Goal: Transaction & Acquisition: Purchase product/service

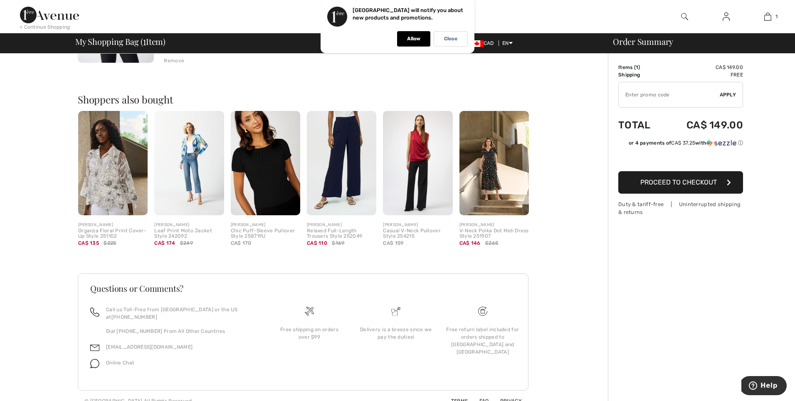
scroll to position [176, 0]
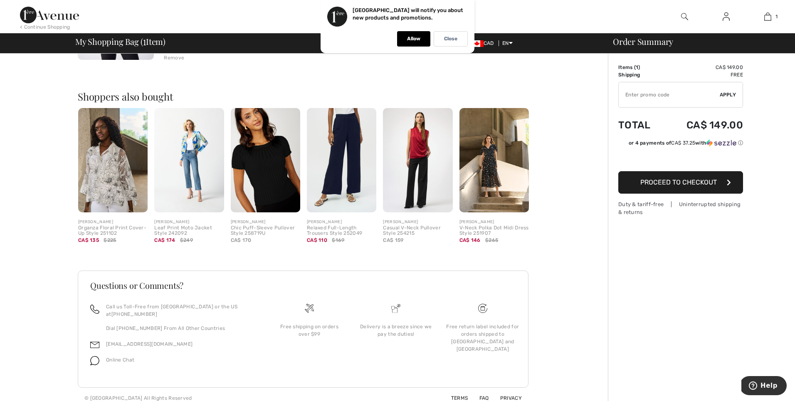
click at [677, 186] on button "Proceed to Checkout" at bounding box center [680, 182] width 125 height 22
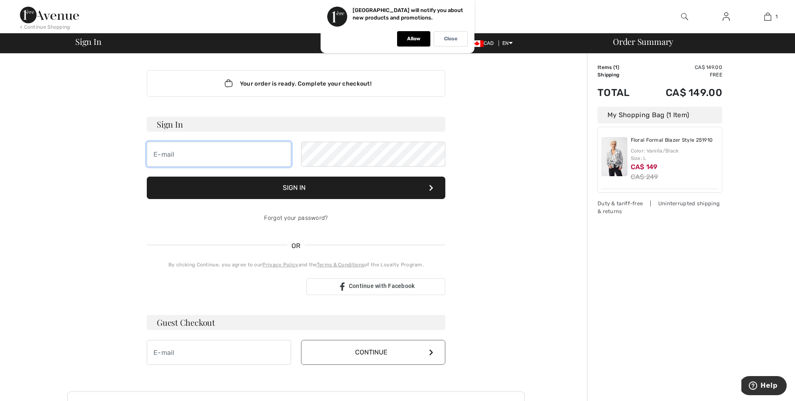
type input "lisa.sw@rogers.com"
click at [254, 194] on button "Sign In" at bounding box center [296, 188] width 298 height 22
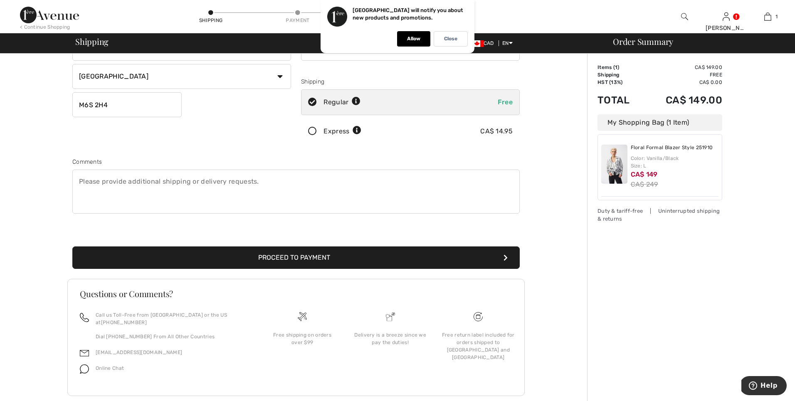
scroll to position [133, 0]
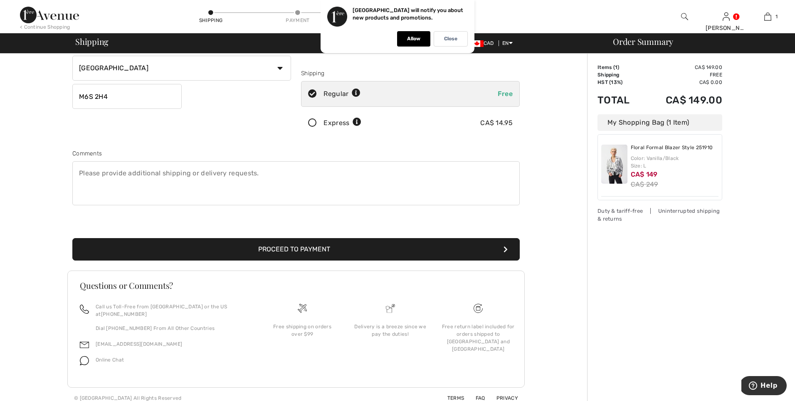
click at [206, 242] on button "Proceed to Payment" at bounding box center [295, 249] width 447 height 22
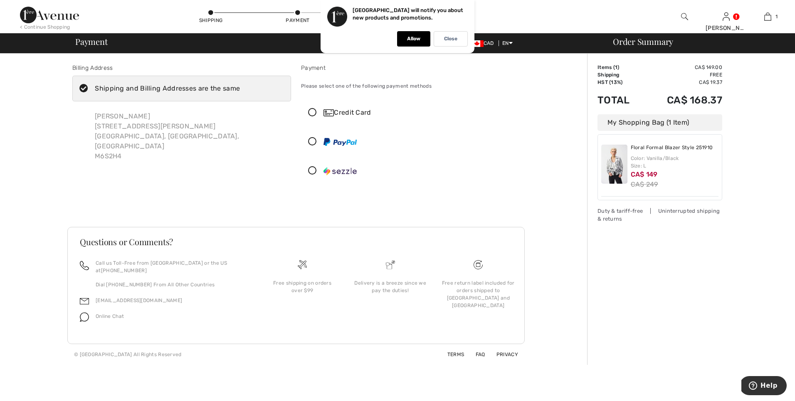
click at [312, 112] on icon at bounding box center [312, 112] width 22 height 9
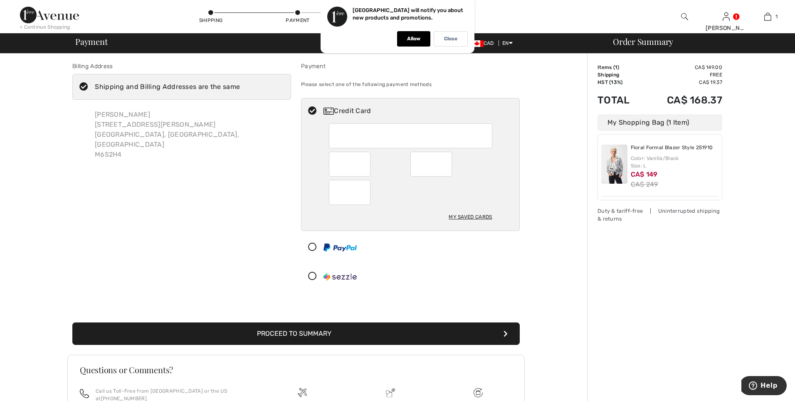
scroll to position [2, 0]
click at [325, 343] on button "Proceed to Summary" at bounding box center [295, 333] width 447 height 22
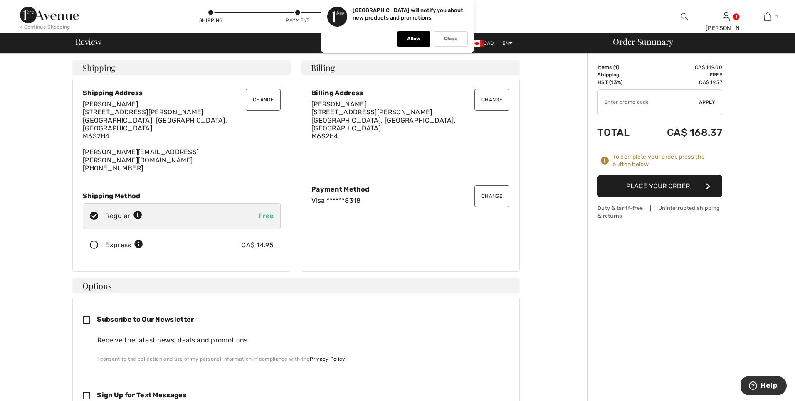
click at [648, 187] on button "Place Your Order" at bounding box center [659, 186] width 125 height 22
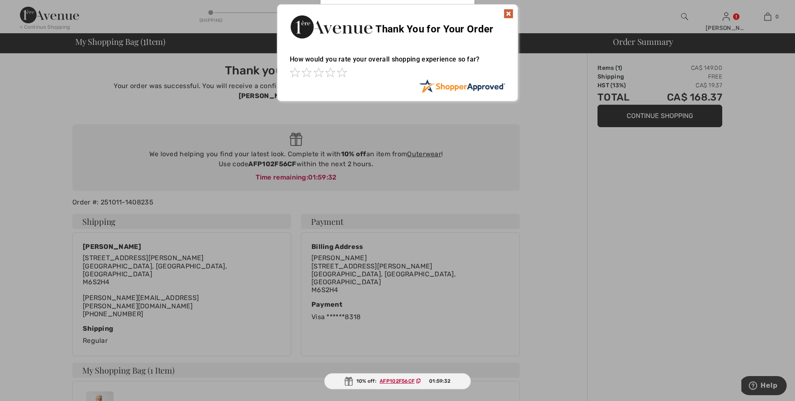
click at [727, 22] on div "Sorry! Something went wrong. Close Thank You for Your Order How would you rate …" at bounding box center [397, 53] width 795 height 106
click at [507, 15] on img at bounding box center [508, 14] width 10 height 10
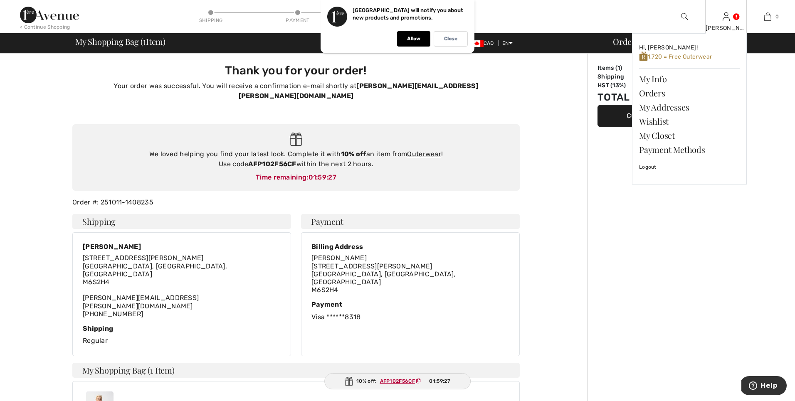
click at [729, 19] on div "Lisa Hi, Lisa! 1,720 = Free Outerwear My Info Orders My Addresses Wishlist My C…" at bounding box center [726, 16] width 42 height 33
click at [729, 18] on link at bounding box center [725, 16] width 7 height 8
click at [664, 97] on link "Orders" at bounding box center [689, 93] width 101 height 14
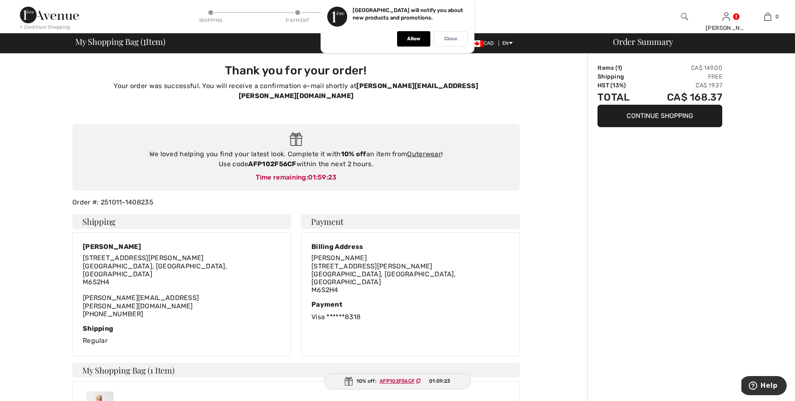
click at [448, 39] on p "Close" at bounding box center [450, 39] width 13 height 6
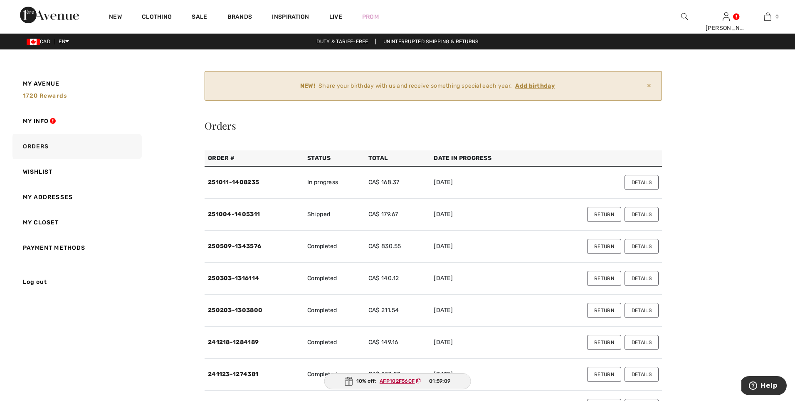
click at [644, 212] on button "Details" at bounding box center [641, 214] width 34 height 15
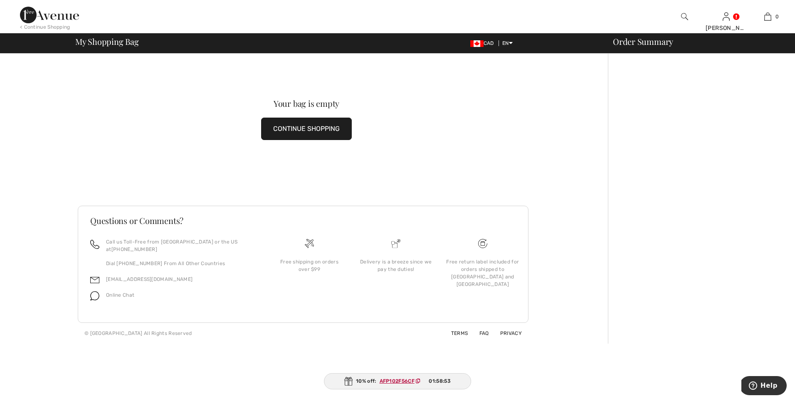
click at [300, 126] on button "CONTINUE SHOPPING" at bounding box center [306, 129] width 91 height 22
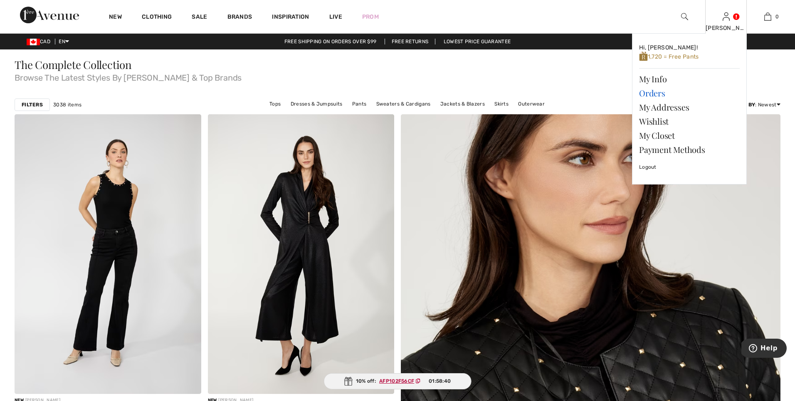
click at [651, 94] on link "Orders" at bounding box center [689, 93] width 101 height 14
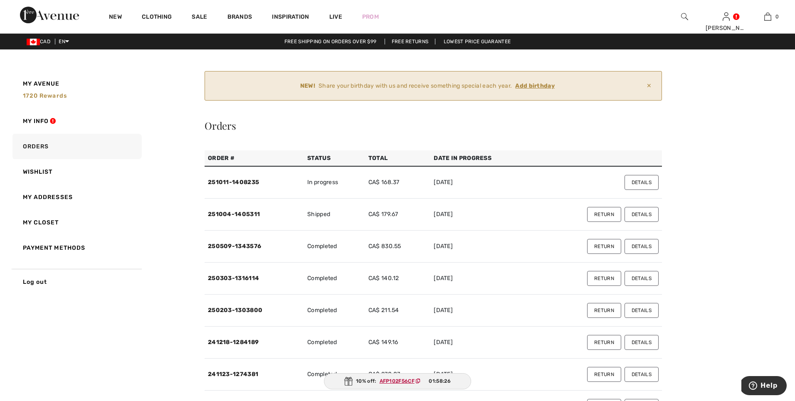
click at [644, 246] on button "Details" at bounding box center [641, 246] width 34 height 15
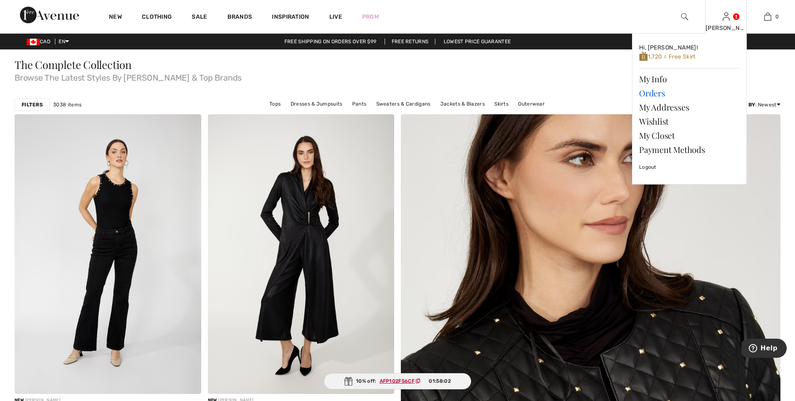
click at [648, 92] on link "Orders" at bounding box center [689, 93] width 101 height 14
click at [651, 95] on link "Orders" at bounding box center [689, 93] width 101 height 14
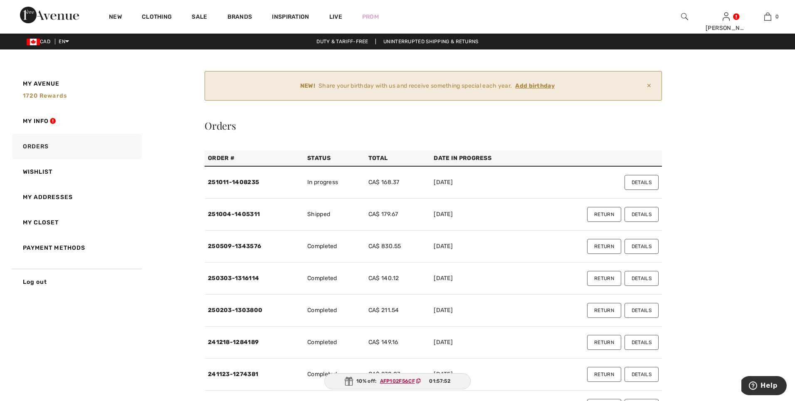
click at [643, 213] on button "Details" at bounding box center [641, 214] width 34 height 15
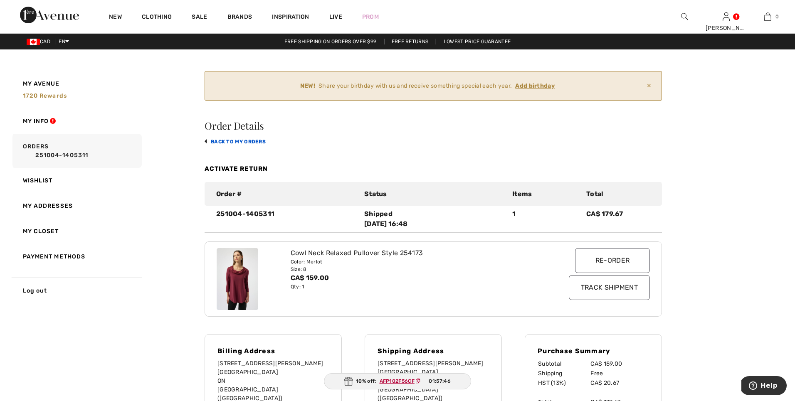
click at [225, 142] on link "back to My Orders" at bounding box center [234, 142] width 61 height 6
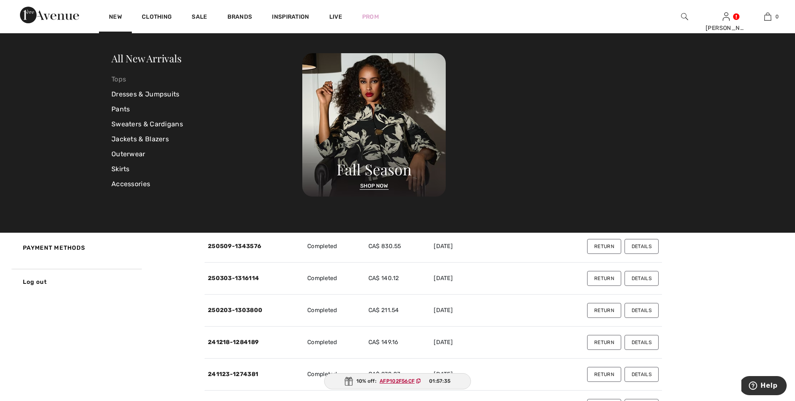
click at [116, 76] on link "Tops" at bounding box center [206, 79] width 191 height 15
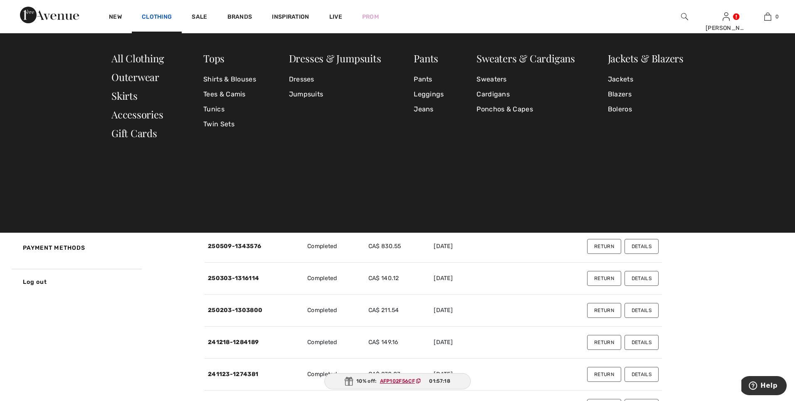
click at [149, 19] on link "Clothing" at bounding box center [157, 17] width 30 height 9
click at [227, 79] on link "Shirts & Blouses" at bounding box center [229, 79] width 53 height 15
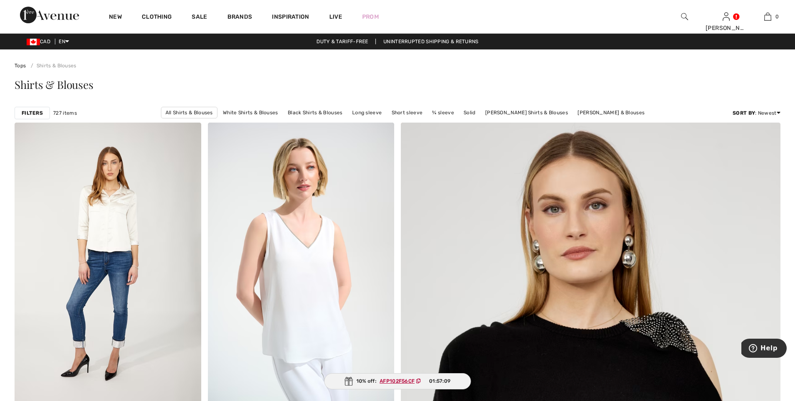
click at [35, 111] on strong "Filters" at bounding box center [32, 112] width 21 height 7
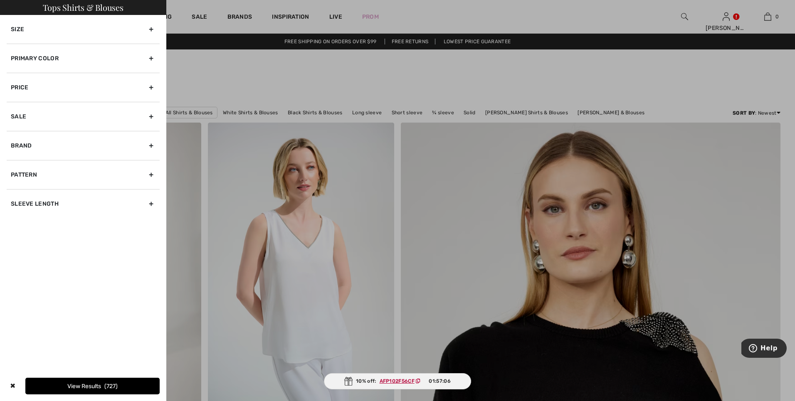
click at [151, 59] on div "Primary Color" at bounding box center [83, 58] width 153 height 29
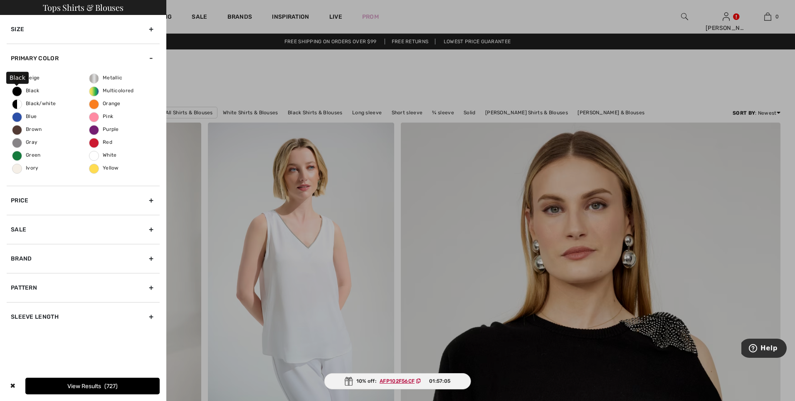
click at [31, 91] on span "Black" at bounding box center [25, 91] width 27 height 6
click at [0, 0] on input "Black" at bounding box center [0, 0] width 0 height 0
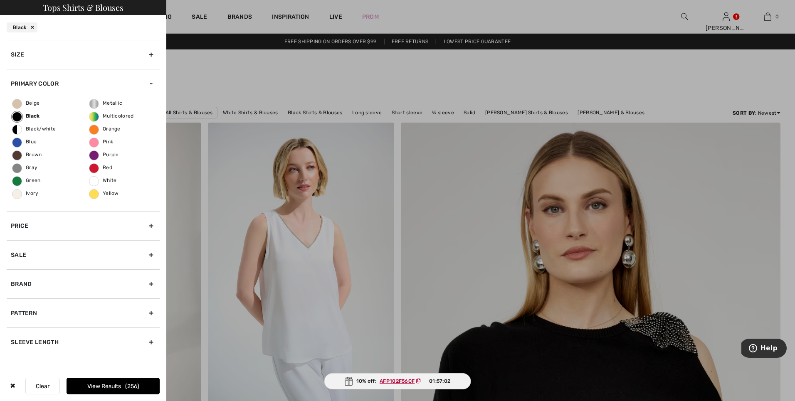
click at [255, 68] on div at bounding box center [397, 200] width 795 height 401
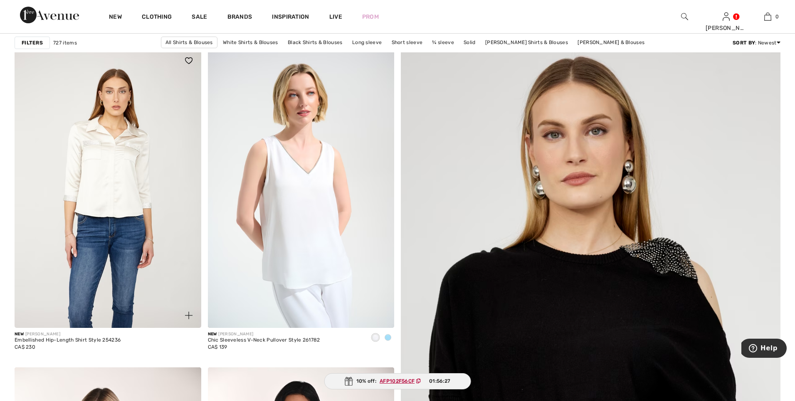
scroll to position [76, 0]
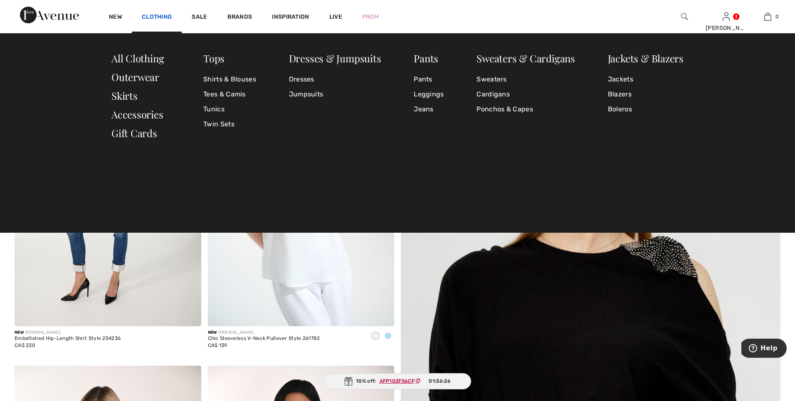
click at [156, 17] on link "Clothing" at bounding box center [157, 17] width 30 height 9
click at [214, 111] on link "Tunics" at bounding box center [229, 109] width 53 height 15
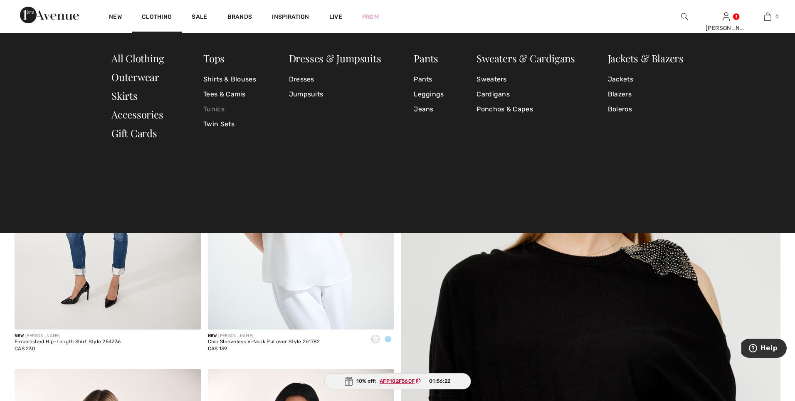
scroll to position [73, 0]
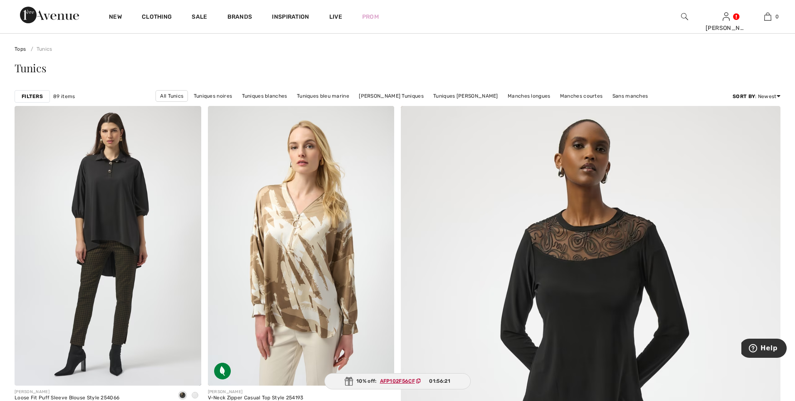
scroll to position [18, 0]
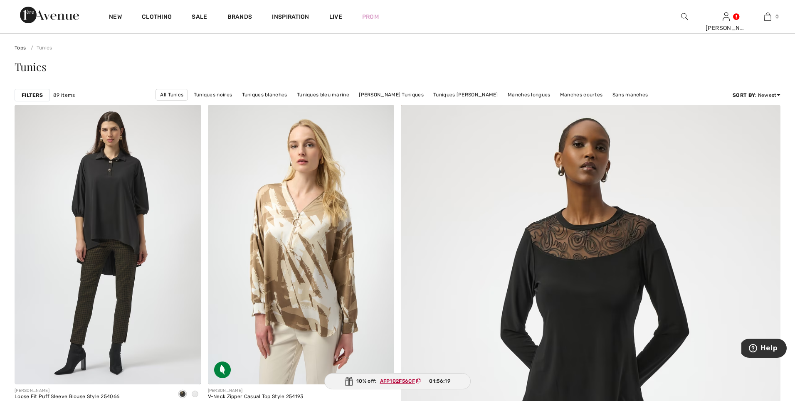
click at [34, 97] on strong "Filters" at bounding box center [32, 94] width 21 height 7
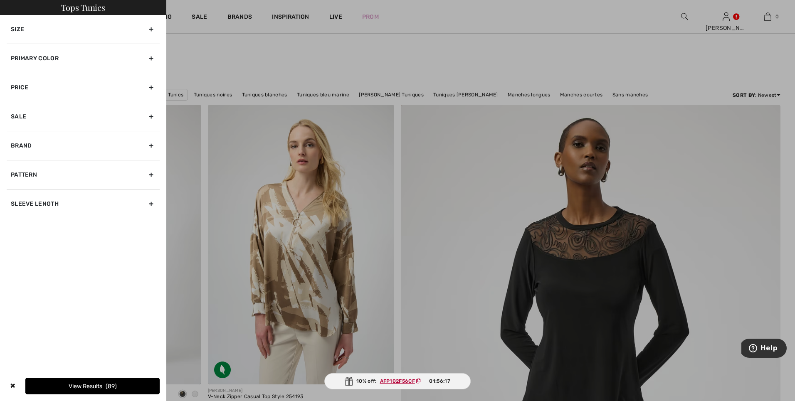
click at [52, 54] on div "Primary Color" at bounding box center [83, 58] width 153 height 29
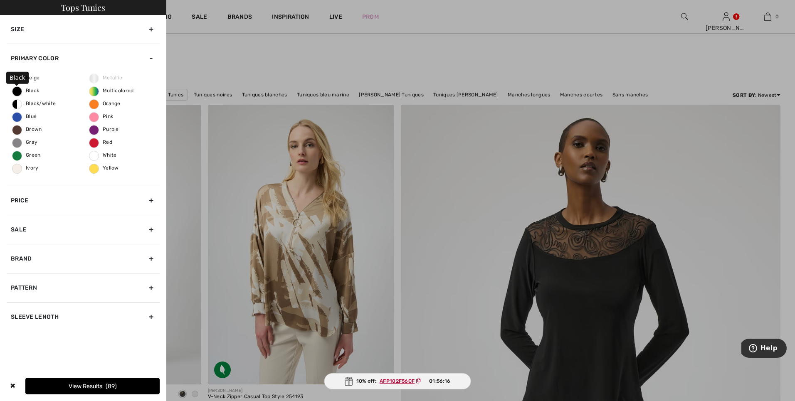
click at [31, 90] on span "Black" at bounding box center [25, 91] width 27 height 6
click at [0, 0] on input "Black" at bounding box center [0, 0] width 0 height 0
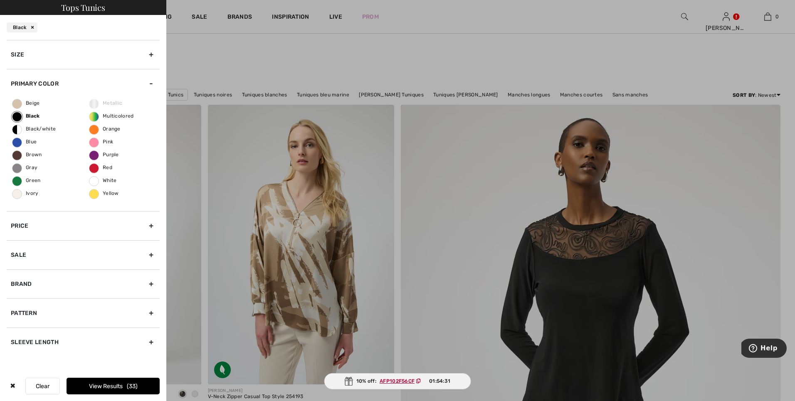
click at [27, 119] on div "Beige Black Black/white Blue Brown Gray Green Ivory Metallic Multicolored Orang…" at bounding box center [83, 154] width 153 height 113
click at [33, 27] on div "Black" at bounding box center [22, 27] width 31 height 10
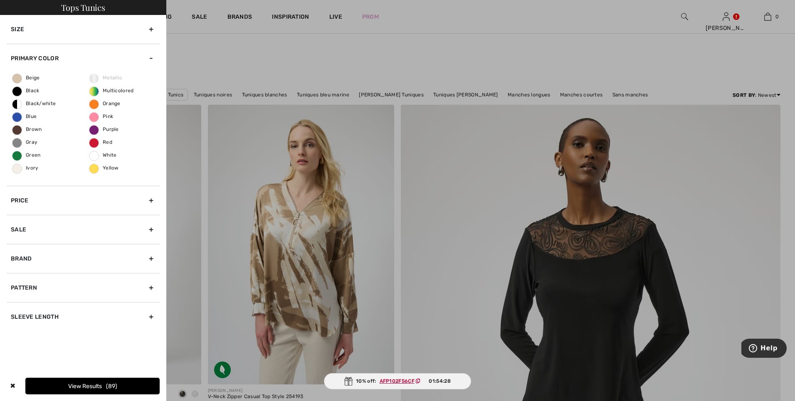
click at [217, 48] on div at bounding box center [397, 200] width 795 height 401
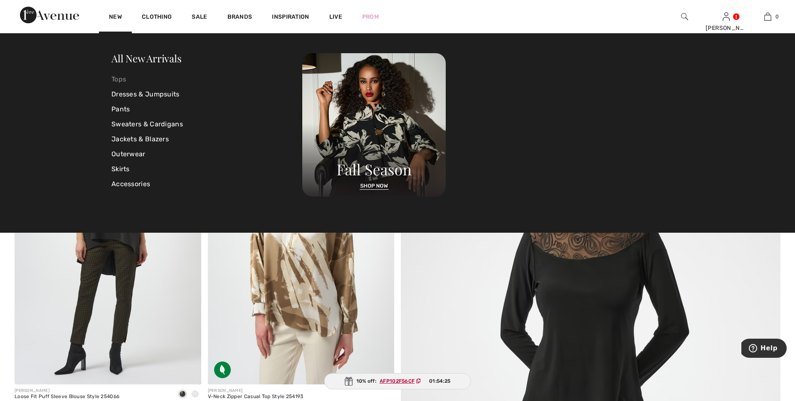
click at [123, 81] on link "Tops" at bounding box center [206, 79] width 191 height 15
click at [121, 76] on link "Tops" at bounding box center [206, 79] width 191 height 15
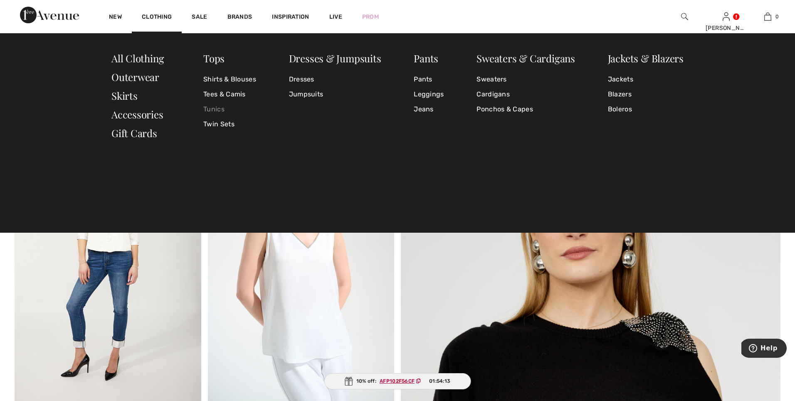
click at [209, 109] on link "Tunics" at bounding box center [229, 109] width 53 height 15
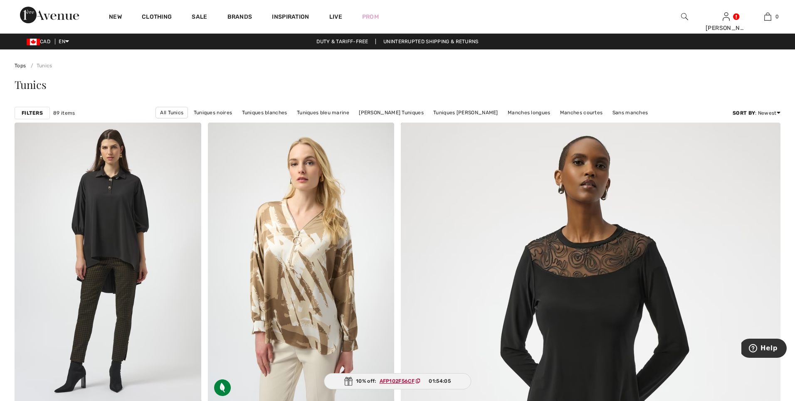
click at [25, 116] on strong "Filters" at bounding box center [32, 112] width 21 height 7
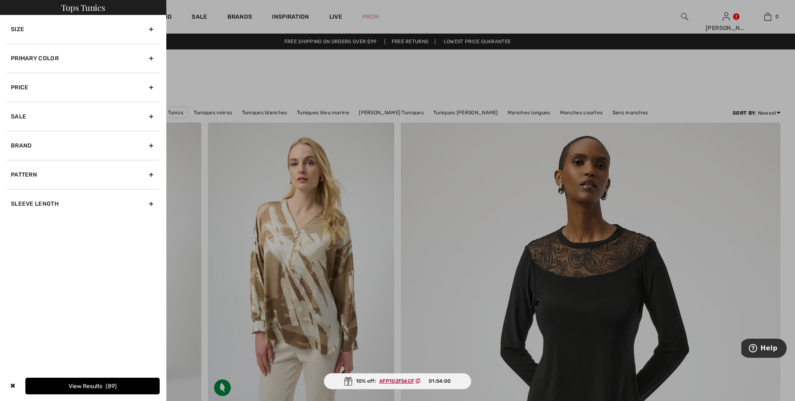
click at [150, 147] on div "Brand" at bounding box center [83, 145] width 153 height 29
click at [17, 165] on input"] "[PERSON_NAME]" at bounding box center [14, 164] width 6 height 6
checkbox input"] "true"
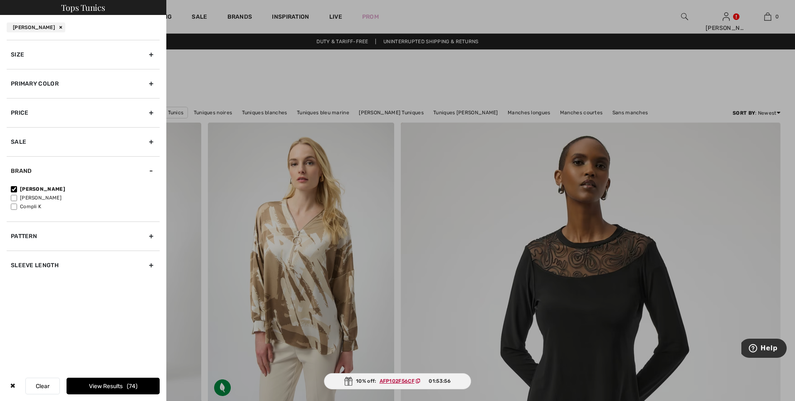
click at [150, 83] on div "Primary Color" at bounding box center [83, 83] width 153 height 29
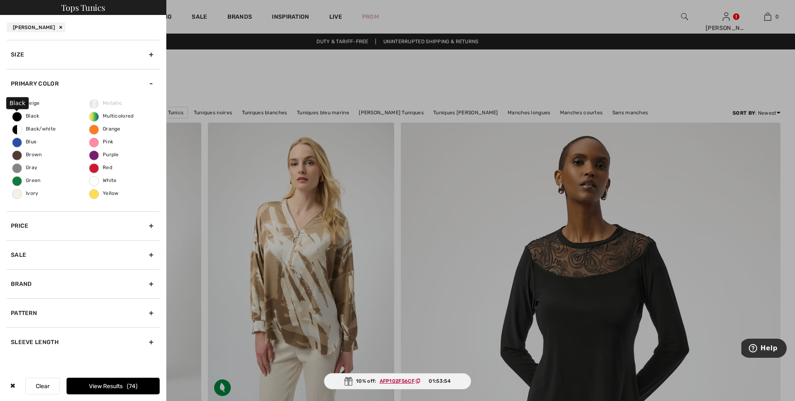
click at [13, 116] on span "Black" at bounding box center [25, 116] width 27 height 6
click at [0, 0] on input "Black" at bounding box center [0, 0] width 0 height 0
click at [15, 145] on label "Blue" at bounding box center [17, 143] width 10 height 10
click at [0, 0] on input "Blue" at bounding box center [0, 0] width 0 height 0
click at [197, 165] on div at bounding box center [397, 200] width 795 height 401
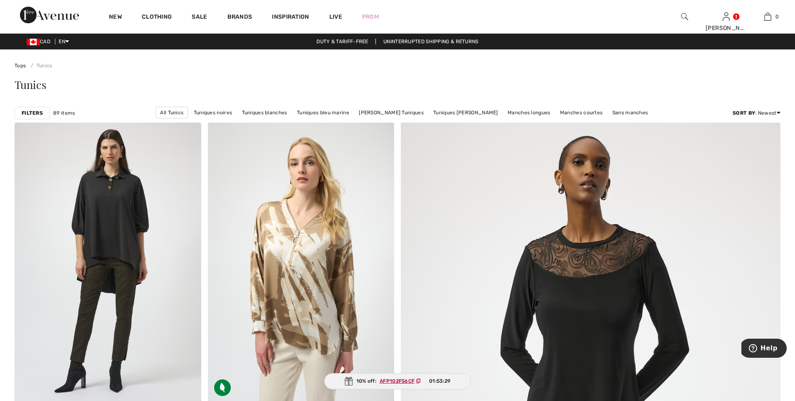
click at [42, 17] on img at bounding box center [49, 15] width 59 height 17
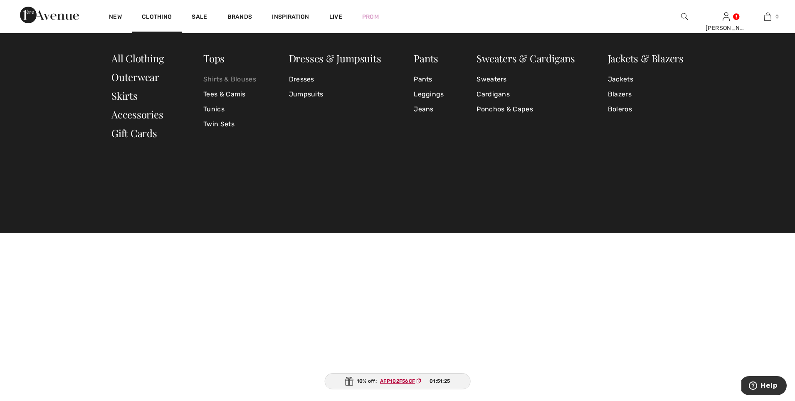
click at [236, 79] on link "Shirts & Blouses" at bounding box center [229, 79] width 53 height 15
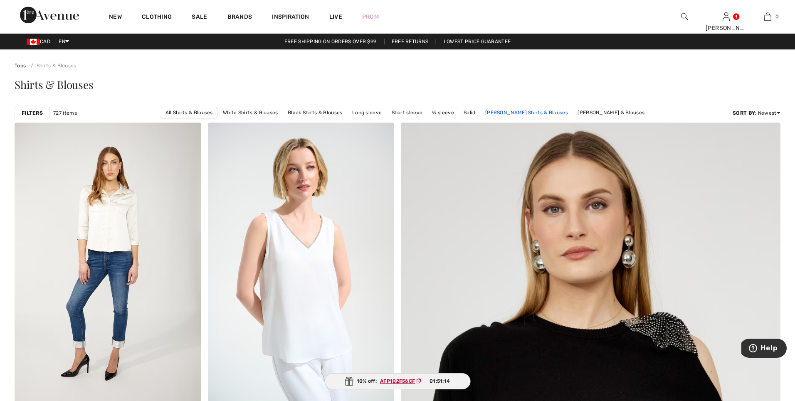
click at [512, 111] on link "[PERSON_NAME] Shirts & Blouses" at bounding box center [526, 112] width 91 height 11
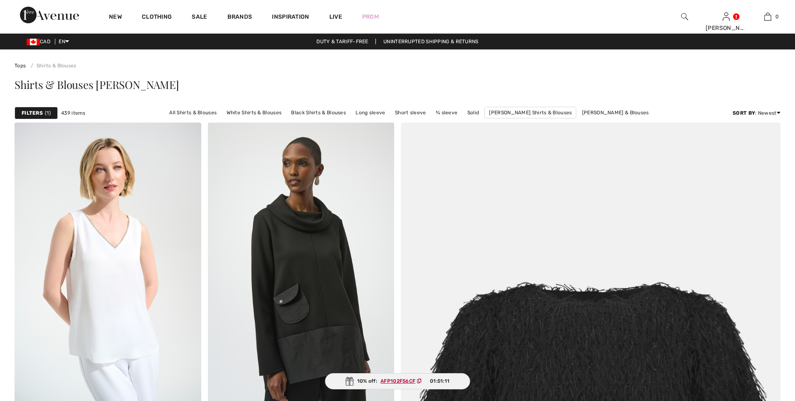
click at [502, 113] on link "Joseph Ribkoff Shirts & Blouses" at bounding box center [530, 113] width 92 height 12
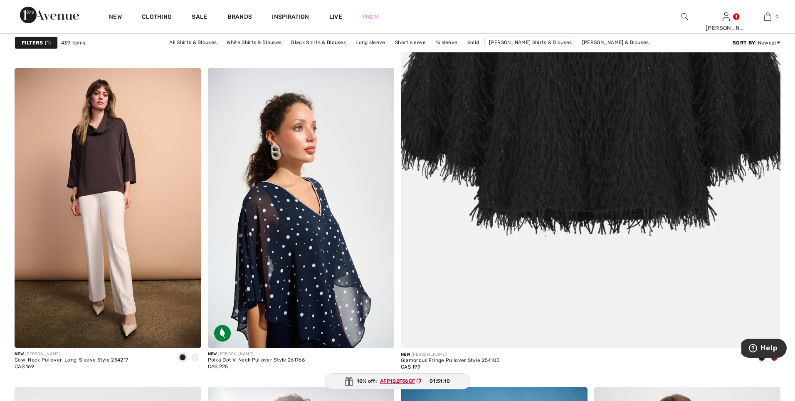
scroll to position [374, 0]
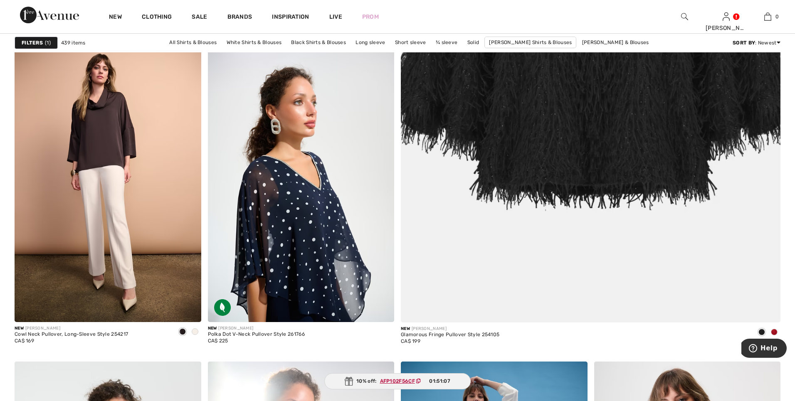
scroll to position [399, 0]
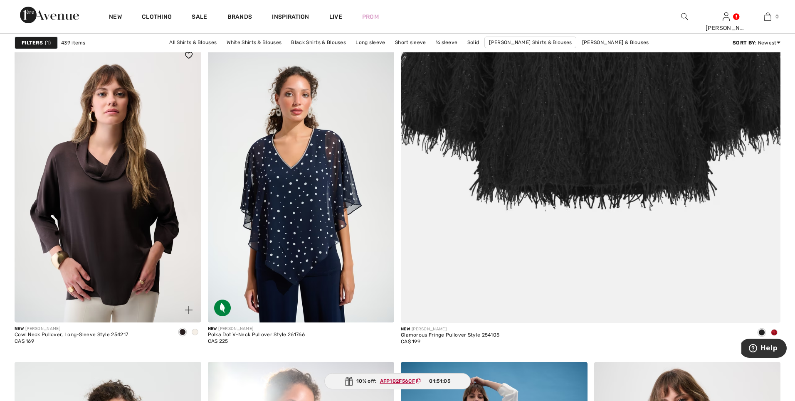
click at [102, 171] on img at bounding box center [108, 183] width 187 height 280
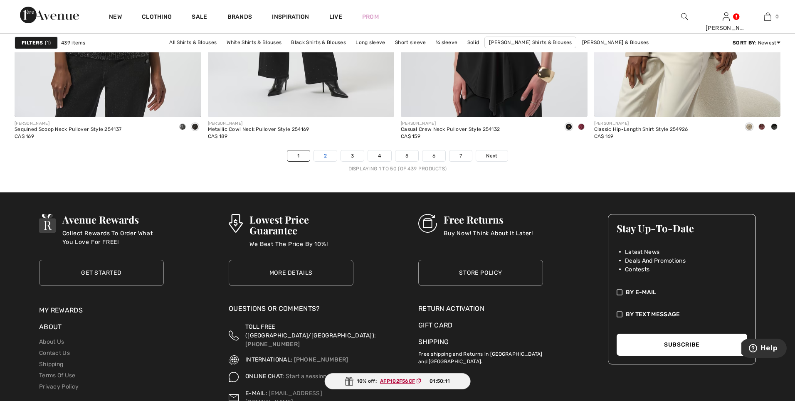
scroll to position [4853, 0]
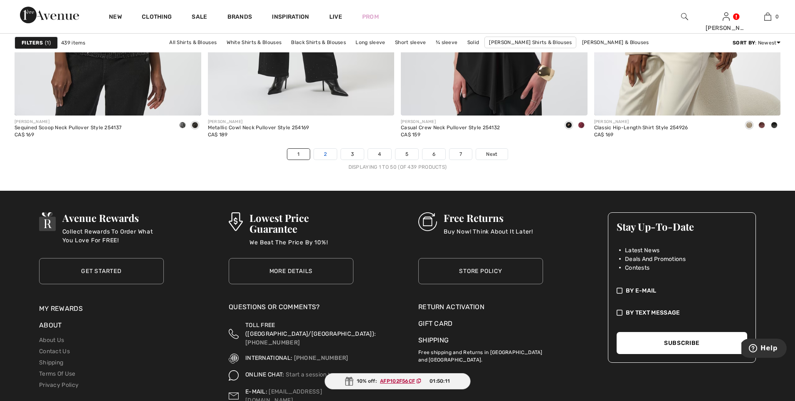
click at [324, 160] on nav "1 2 3 4 5 6 7 Next Displaying 1 to 50 (of 439 products)" at bounding box center [398, 159] width 766 height 22
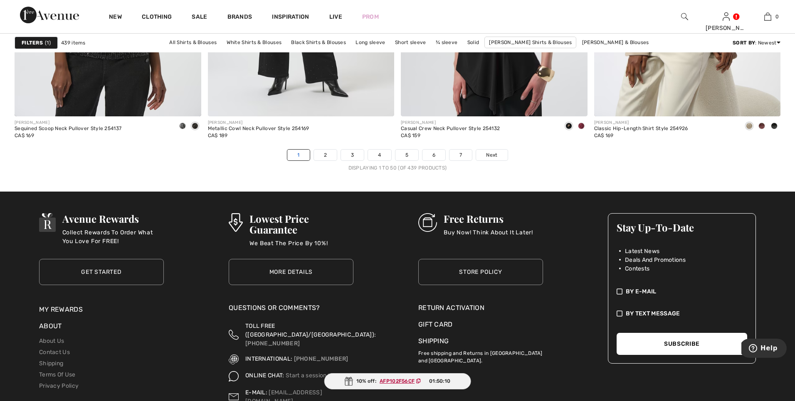
scroll to position [4856, 0]
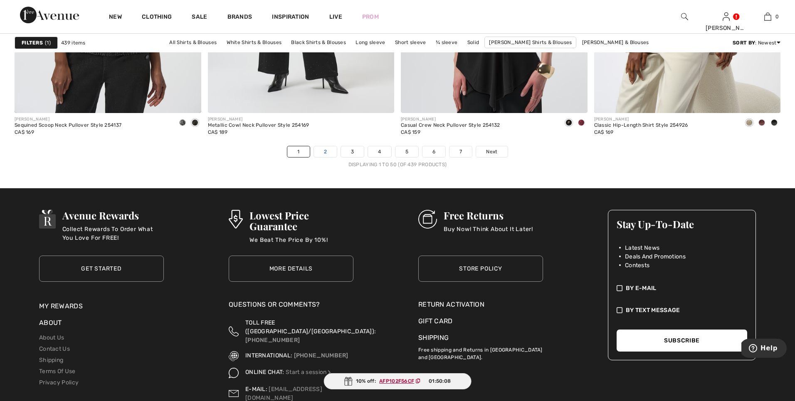
click at [323, 152] on link "2" at bounding box center [325, 151] width 23 height 11
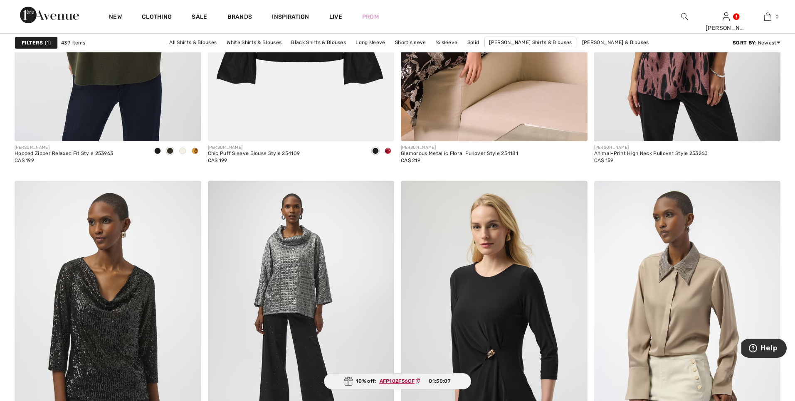
scroll to position [4508, 0]
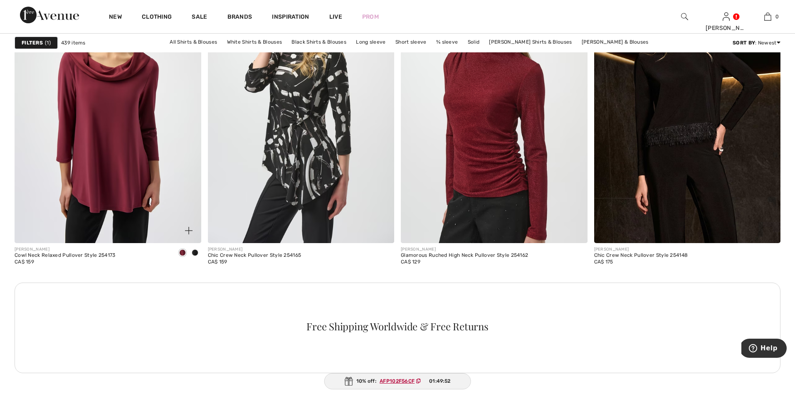
scroll to position [2252, 0]
click at [73, 255] on div "Cowl Neck Relaxed Pullover Style 254173" at bounding box center [65, 256] width 101 height 6
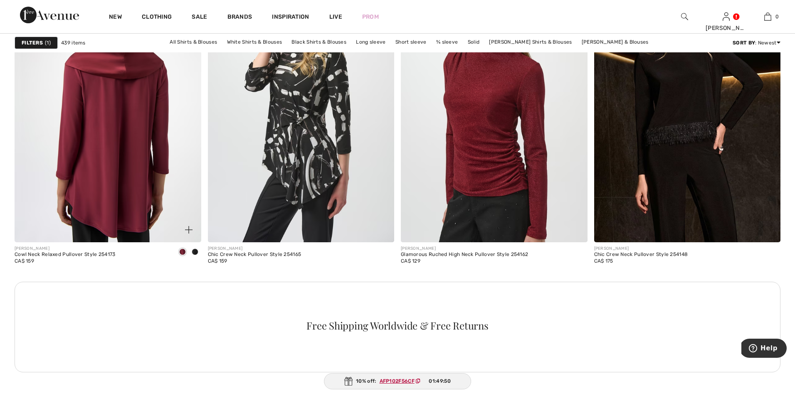
click at [108, 211] on img at bounding box center [108, 103] width 187 height 280
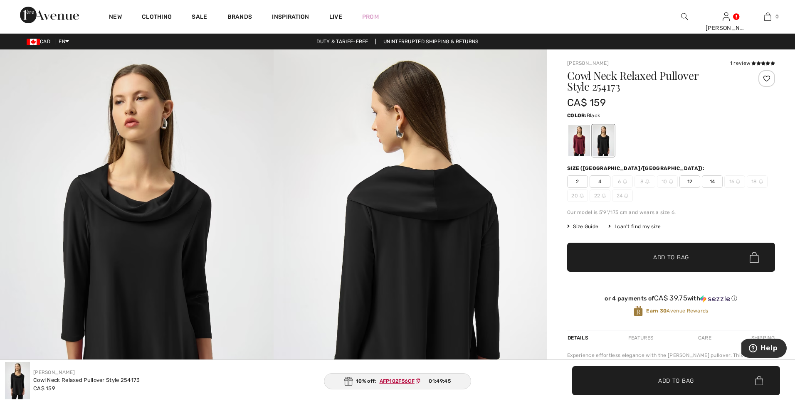
click at [603, 143] on div at bounding box center [603, 140] width 22 height 31
click at [604, 143] on div at bounding box center [603, 140] width 22 height 31
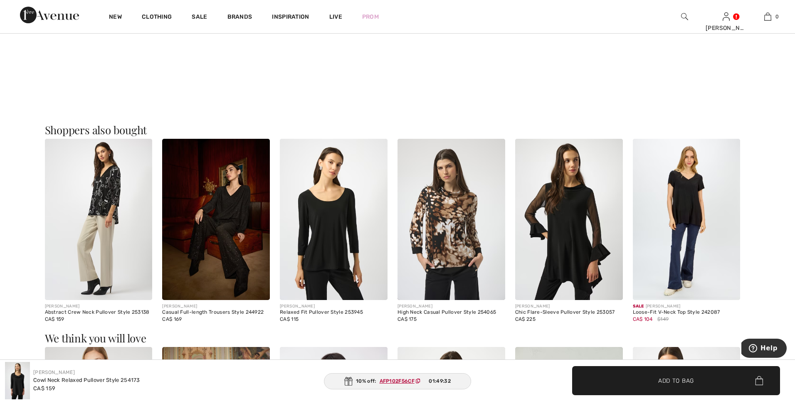
scroll to position [627, 0]
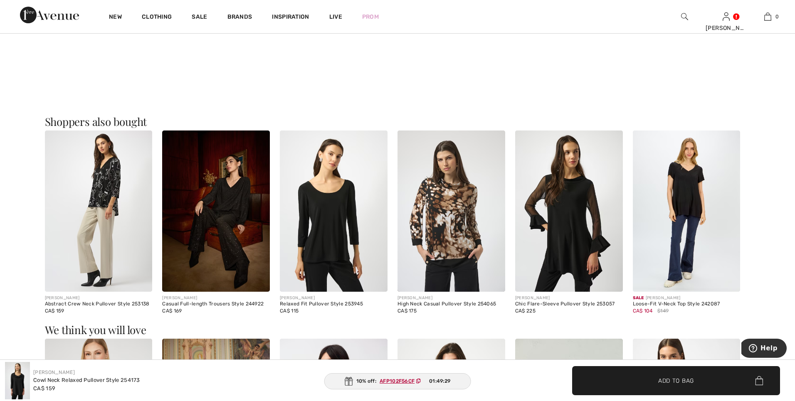
click at [329, 224] on img at bounding box center [334, 210] width 108 height 161
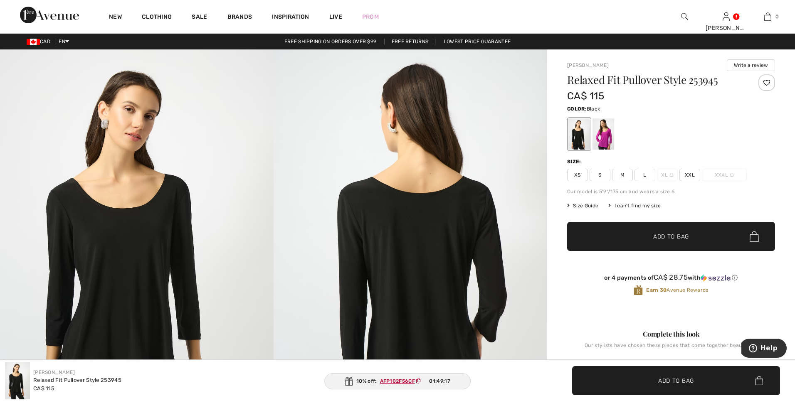
click at [625, 178] on span "M" at bounding box center [622, 175] width 21 height 12
click at [580, 204] on span "Size Guide" at bounding box center [582, 205] width 31 height 7
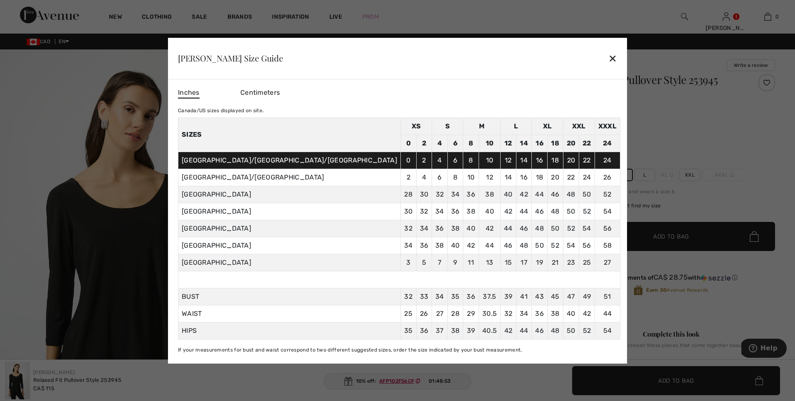
click at [463, 163] on td "8" at bounding box center [471, 160] width 16 height 17
click at [463, 160] on td "8" at bounding box center [471, 160] width 16 height 17
click at [608, 58] on div "✕" at bounding box center [612, 57] width 9 height 17
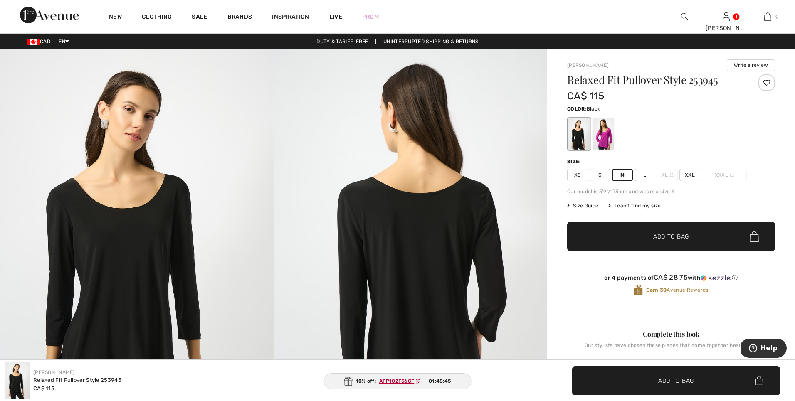
click at [625, 175] on span "M" at bounding box center [622, 175] width 21 height 12
click at [623, 236] on span "✔ Added to Bag Add to Bag" at bounding box center [671, 236] width 208 height 29
click at [630, 121] on div at bounding box center [671, 134] width 208 height 34
click at [610, 135] on div at bounding box center [603, 133] width 22 height 31
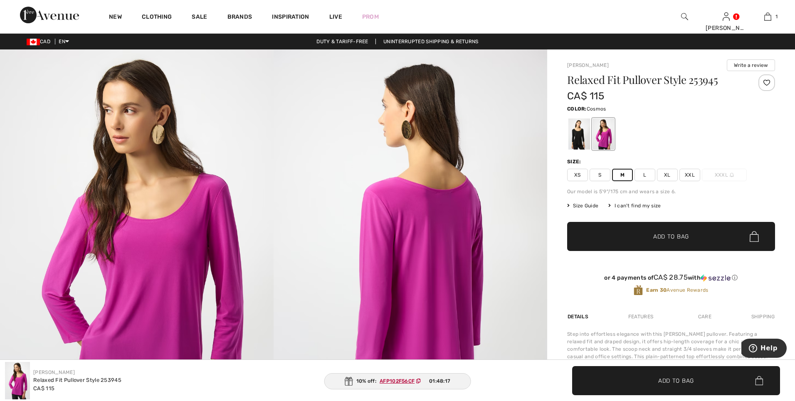
click at [617, 176] on span "M" at bounding box center [622, 175] width 21 height 12
click at [574, 142] on div at bounding box center [579, 133] width 22 height 31
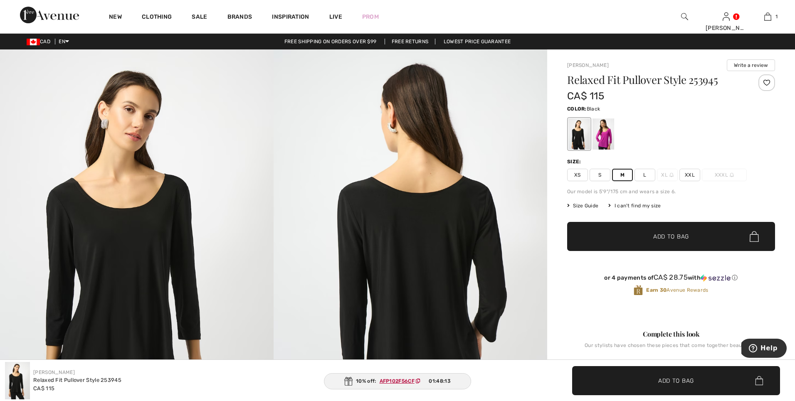
click at [637, 235] on span "✔ Added to Bag" at bounding box center [658, 236] width 51 height 9
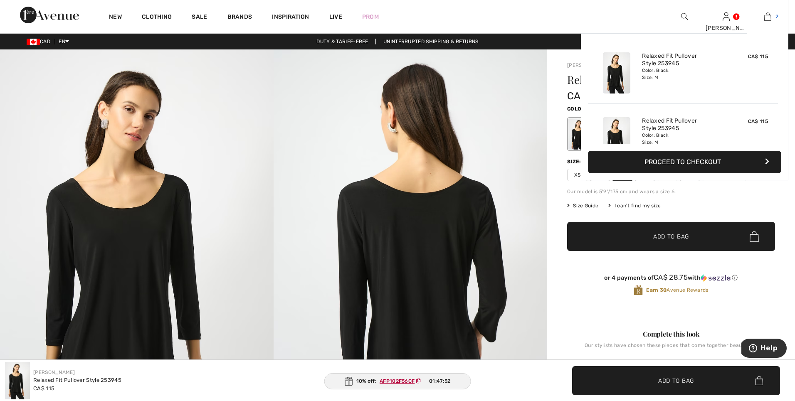
click at [771, 15] on link "2" at bounding box center [767, 17] width 41 height 10
click at [770, 17] on img at bounding box center [767, 17] width 7 height 10
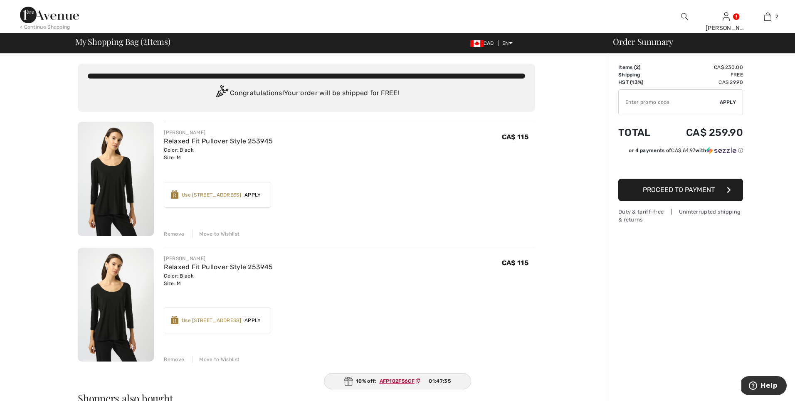
click at [175, 360] on div "Remove" at bounding box center [174, 359] width 20 height 7
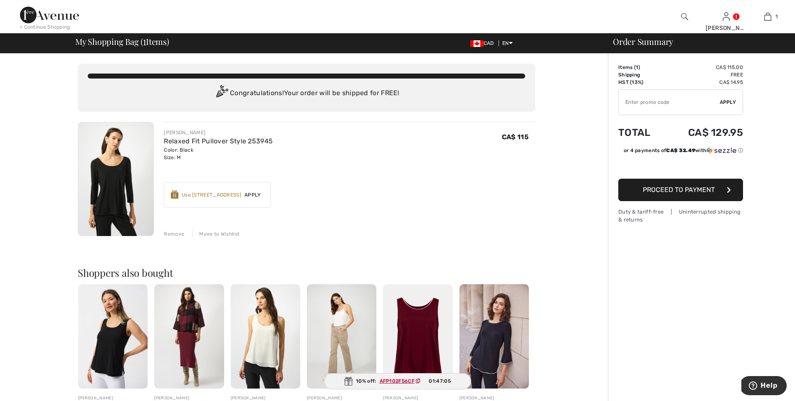
click at [667, 196] on button "Proceed to Payment" at bounding box center [680, 190] width 125 height 22
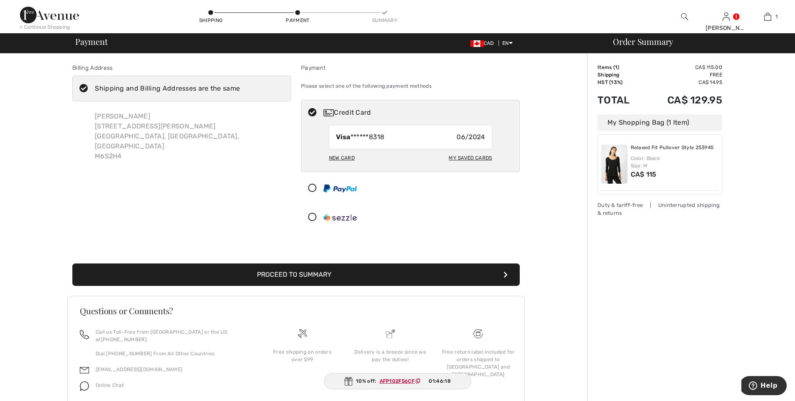
click at [275, 278] on button "Proceed to Summary" at bounding box center [295, 274] width 447 height 22
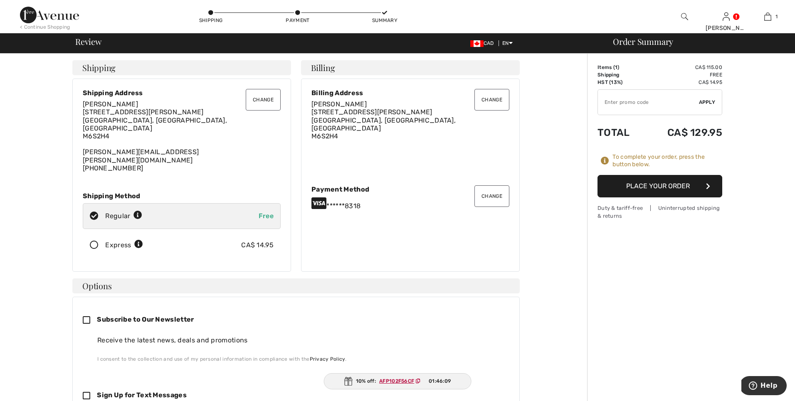
click at [640, 186] on button "Place Your Order" at bounding box center [659, 186] width 125 height 22
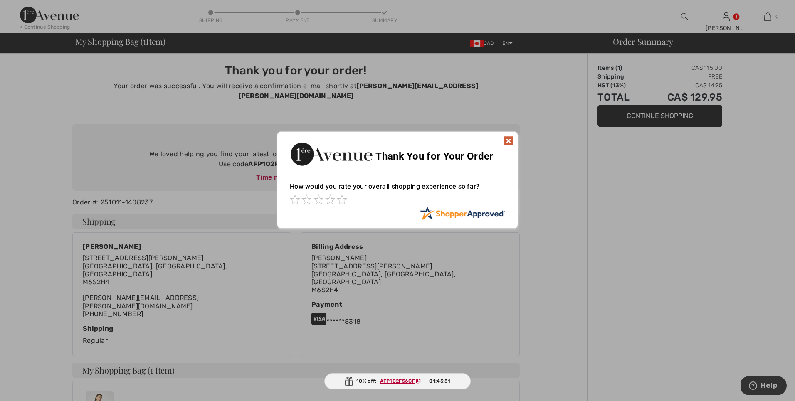
click at [637, 199] on div "Sorry! Something went wrong. Close Thank You for Your Order How would you rate …" at bounding box center [397, 180] width 795 height 106
click at [507, 142] on img at bounding box center [508, 141] width 10 height 10
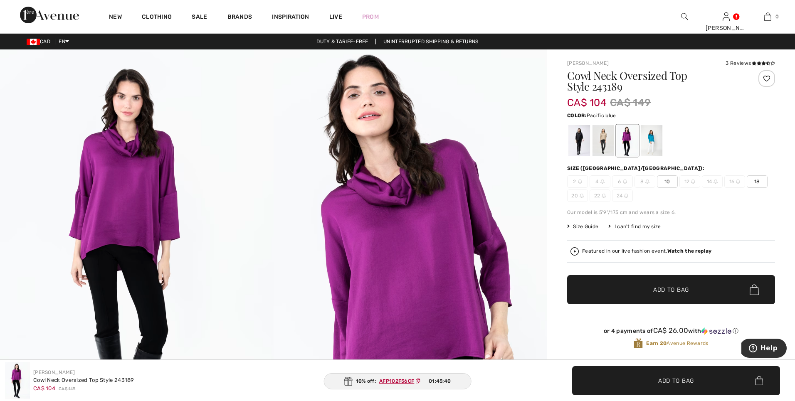
click at [651, 137] on div at bounding box center [651, 140] width 22 height 31
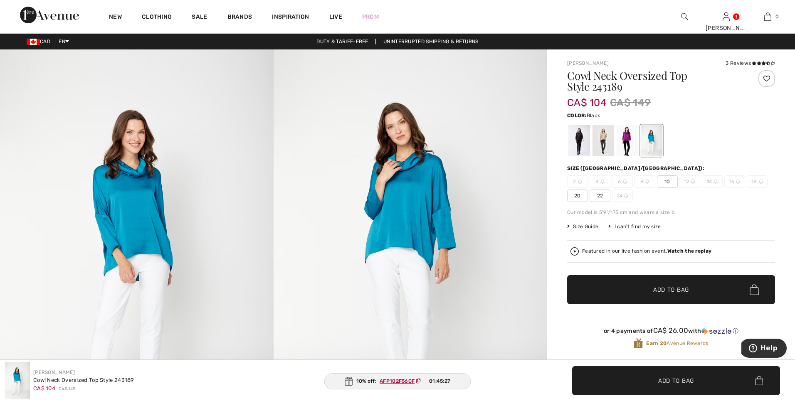
click at [576, 145] on div at bounding box center [579, 140] width 22 height 31
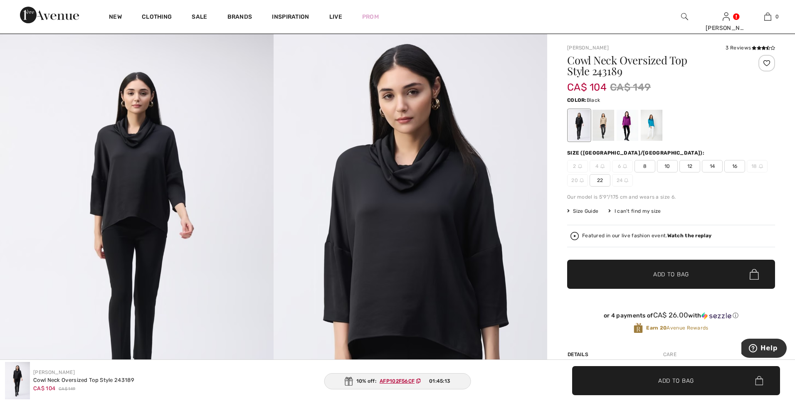
scroll to position [17, 0]
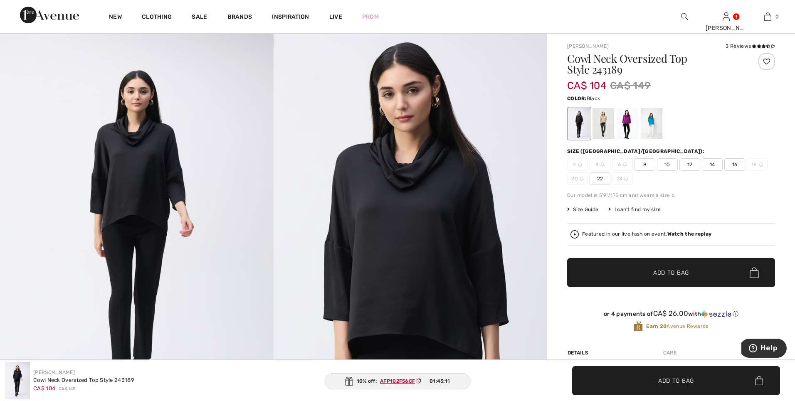
click at [687, 165] on span "12" at bounding box center [689, 164] width 21 height 12
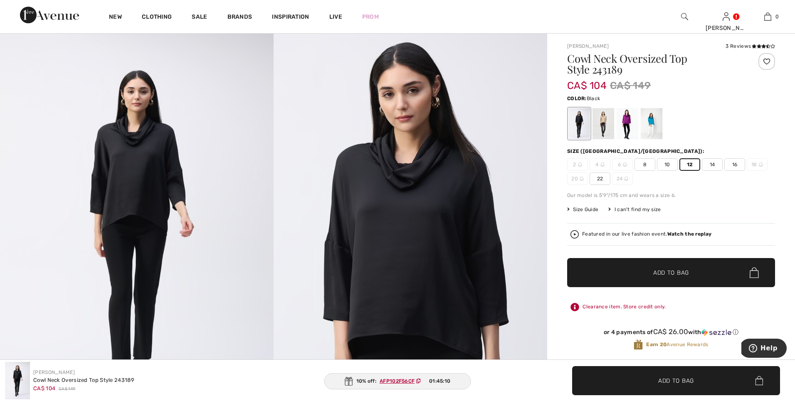
click at [667, 167] on span "10" at bounding box center [667, 164] width 21 height 12
click at [641, 166] on span "8" at bounding box center [644, 164] width 21 height 12
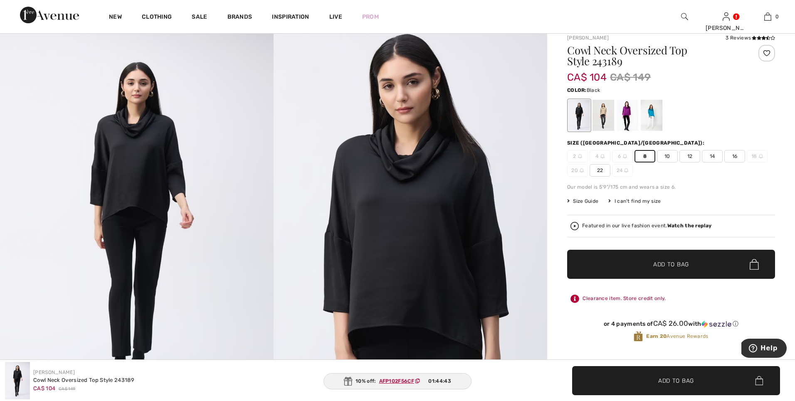
scroll to position [0, 0]
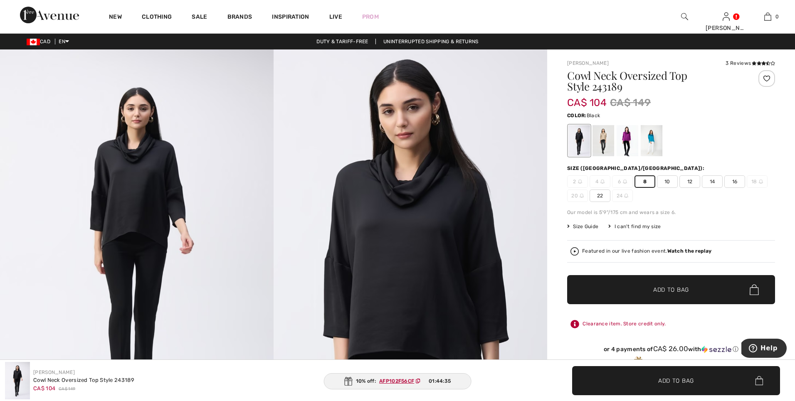
click at [585, 228] on span "Size Guide" at bounding box center [582, 226] width 31 height 7
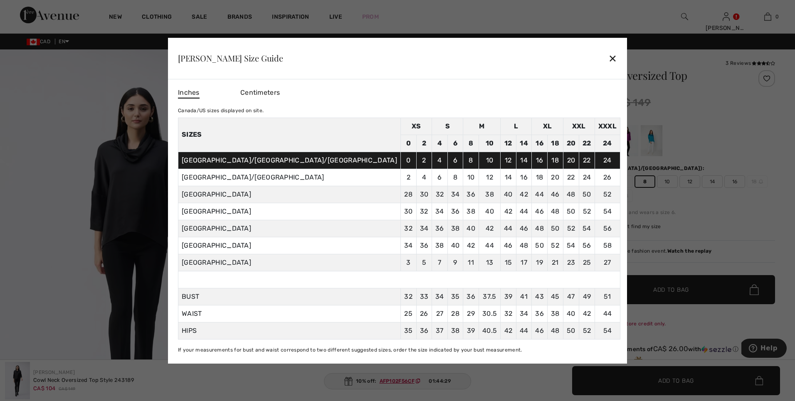
click at [478, 145] on td "10" at bounding box center [489, 143] width 22 height 17
click at [608, 59] on div "✕" at bounding box center [612, 57] width 9 height 17
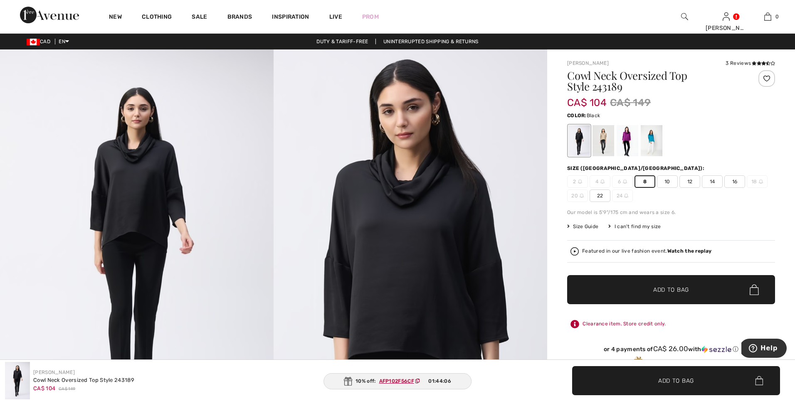
click at [574, 250] on img at bounding box center [574, 251] width 8 height 8
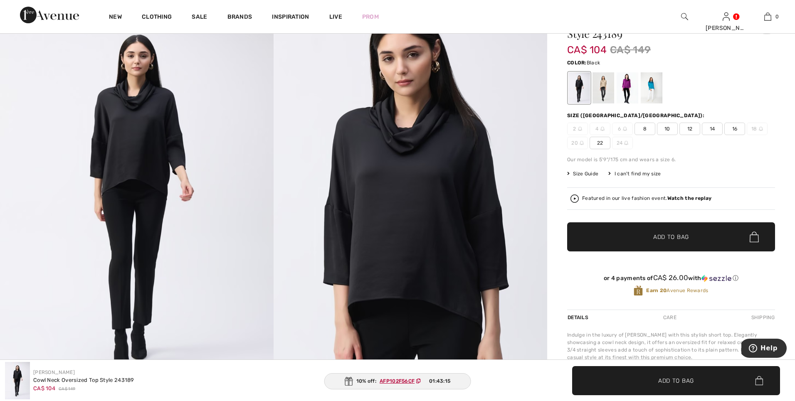
scroll to position [54, 0]
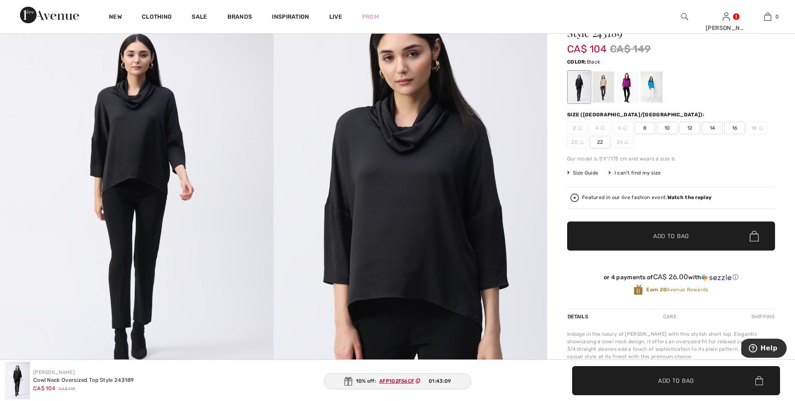
click at [647, 130] on span "8" at bounding box center [644, 128] width 21 height 12
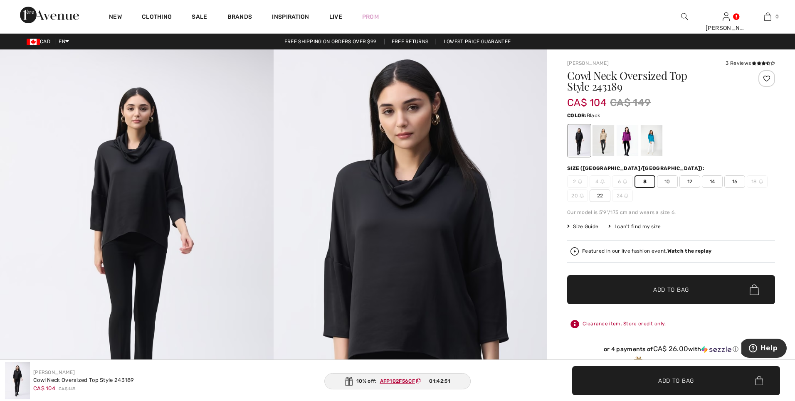
scroll to position [0, 0]
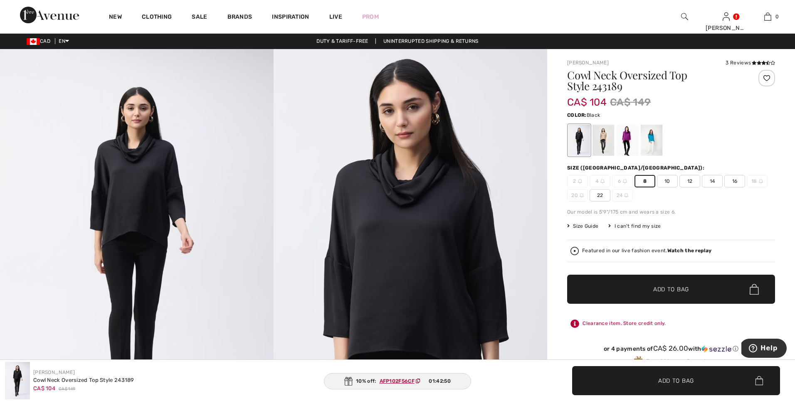
click at [668, 183] on span "10" at bounding box center [667, 181] width 21 height 12
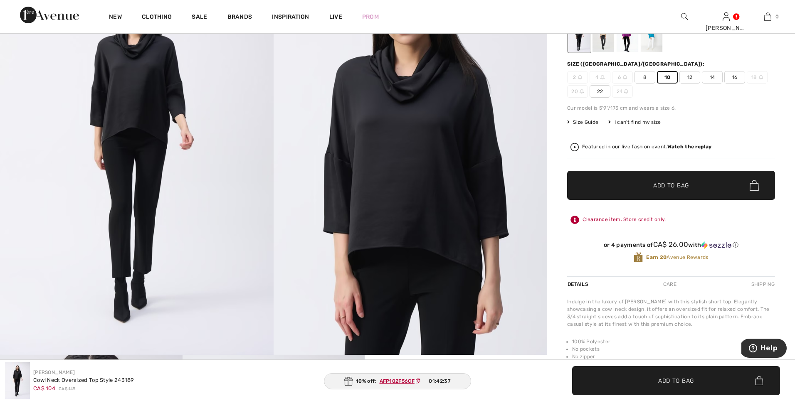
scroll to position [101, 0]
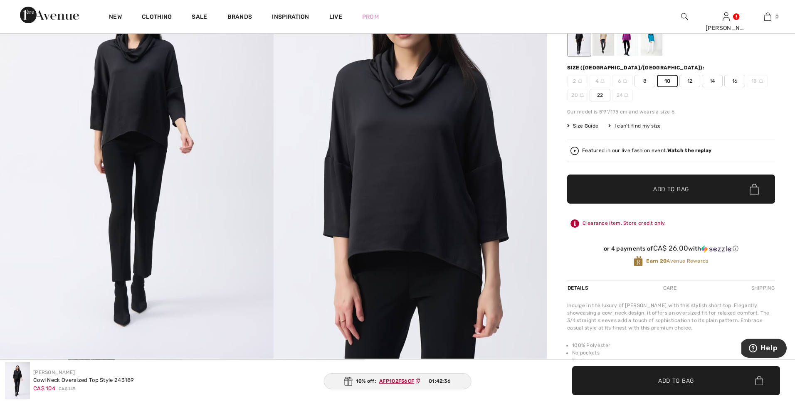
click at [649, 84] on span "8" at bounding box center [644, 81] width 21 height 12
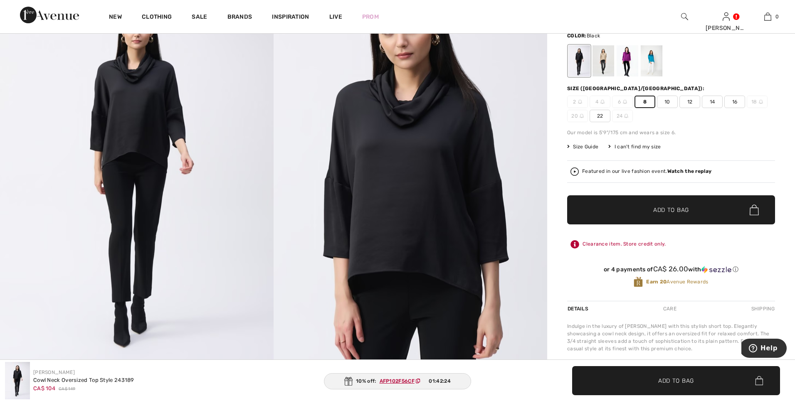
click at [690, 215] on span "✔ Added to Bag Add to Bag" at bounding box center [671, 209] width 208 height 29
click at [674, 207] on span "Add to Bag" at bounding box center [671, 210] width 36 height 9
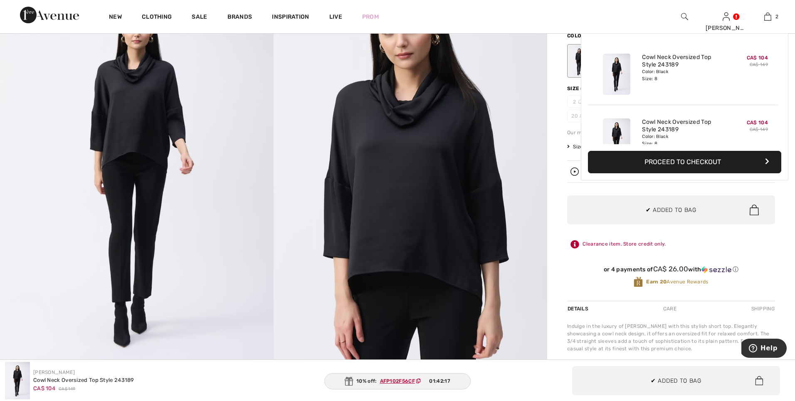
scroll to position [26, 0]
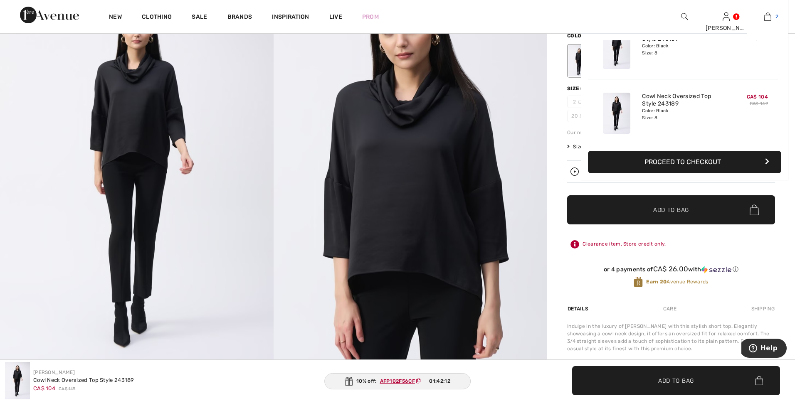
click at [765, 17] on img at bounding box center [767, 17] width 7 height 10
click at [665, 108] on div "Color: Black Size: 8" at bounding box center [683, 114] width 82 height 13
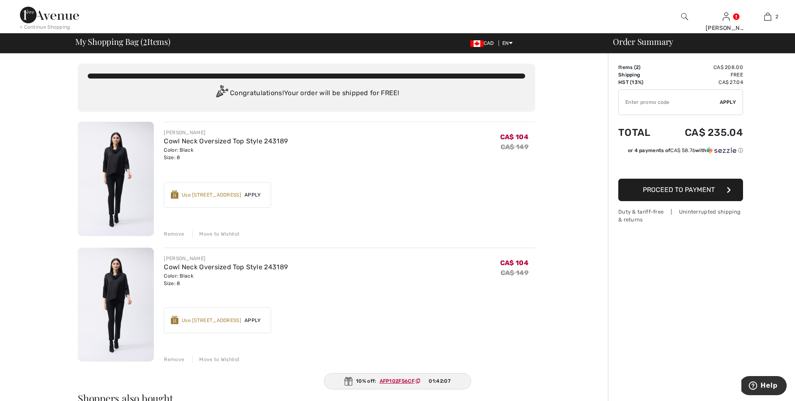
click at [175, 234] on div "Remove" at bounding box center [174, 233] width 20 height 7
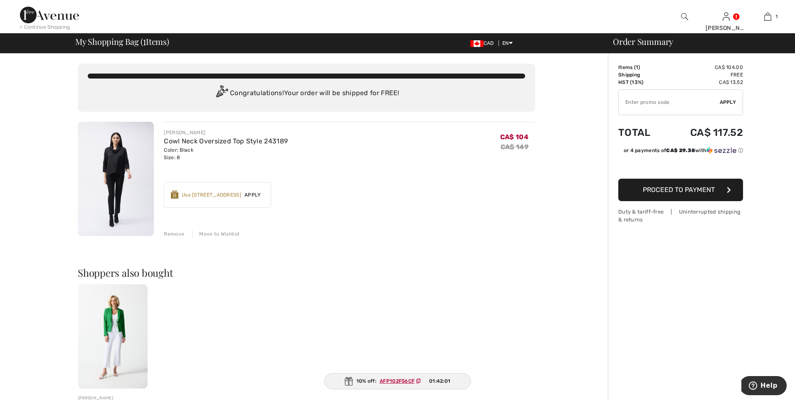
click at [678, 191] on span "Proceed to Payment" at bounding box center [679, 190] width 72 height 8
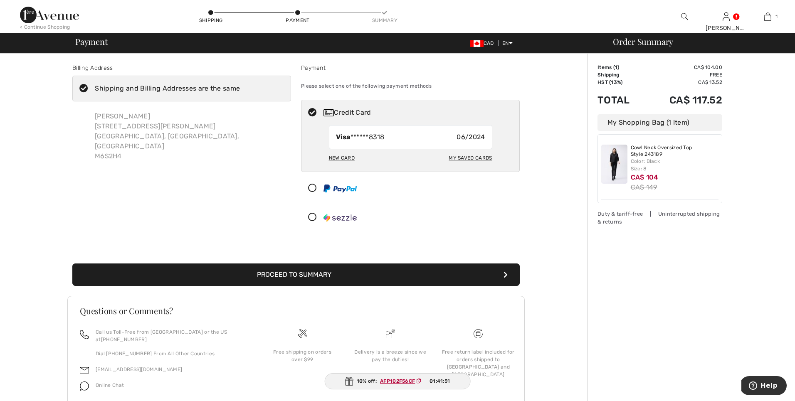
scroll to position [25, 0]
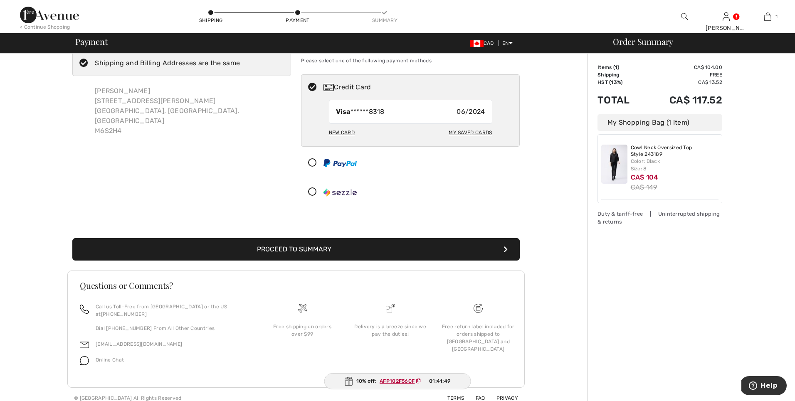
click at [332, 248] on button "Proceed to Summary" at bounding box center [295, 249] width 447 height 22
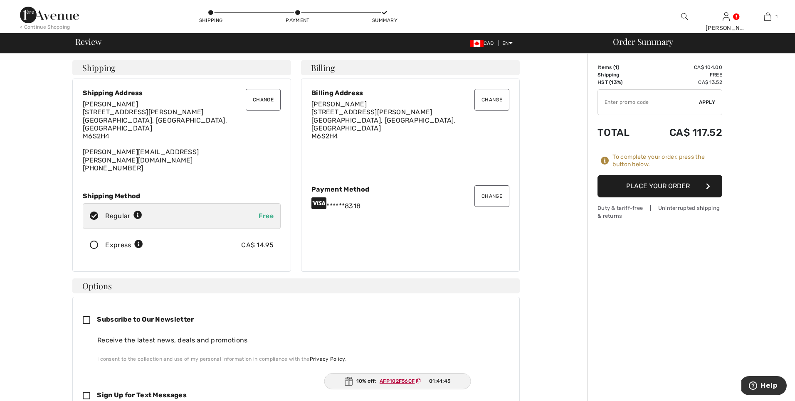
click at [650, 187] on button "Place Your Order" at bounding box center [659, 186] width 125 height 22
